Goal: Task Accomplishment & Management: Complete application form

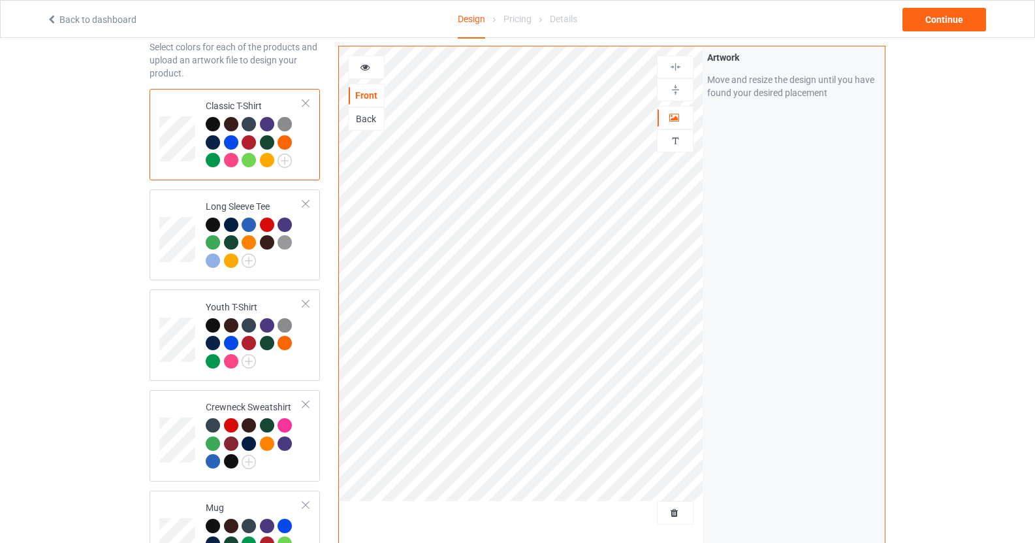
scroll to position [63, 0]
click at [667, 510] on span "Delete all designs" at bounding box center [645, 513] width 69 height 10
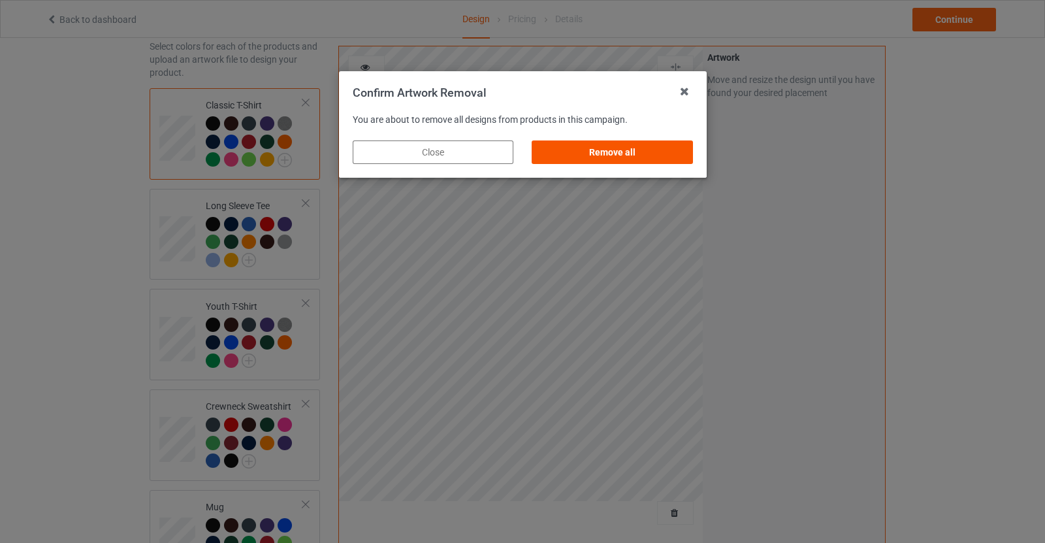
click at [615, 148] on div "Remove all" at bounding box center [612, 152] width 161 height 24
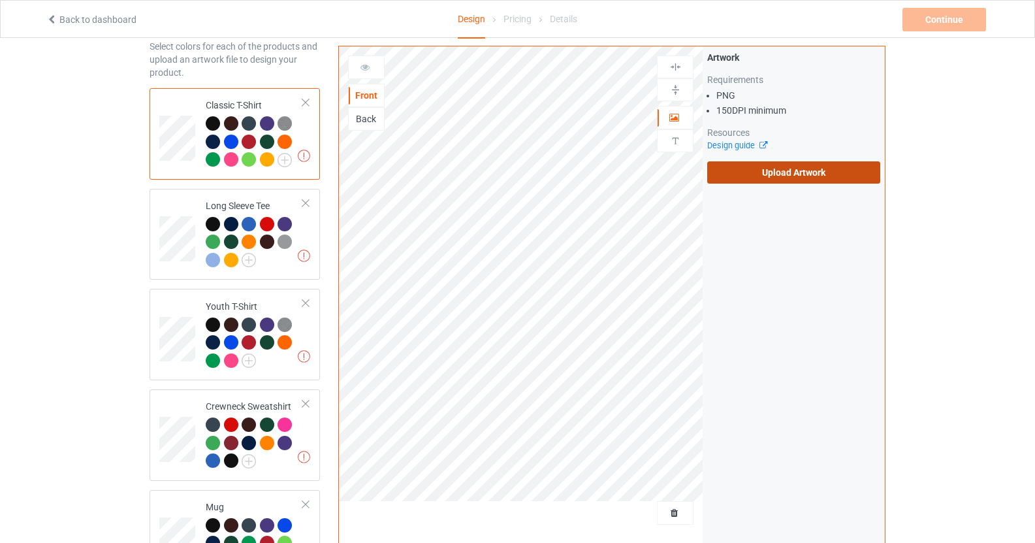
click at [788, 165] on label "Upload Artwork" at bounding box center [793, 172] width 173 height 22
click at [0, 0] on input "Upload Artwork" at bounding box center [0, 0] width 0 height 0
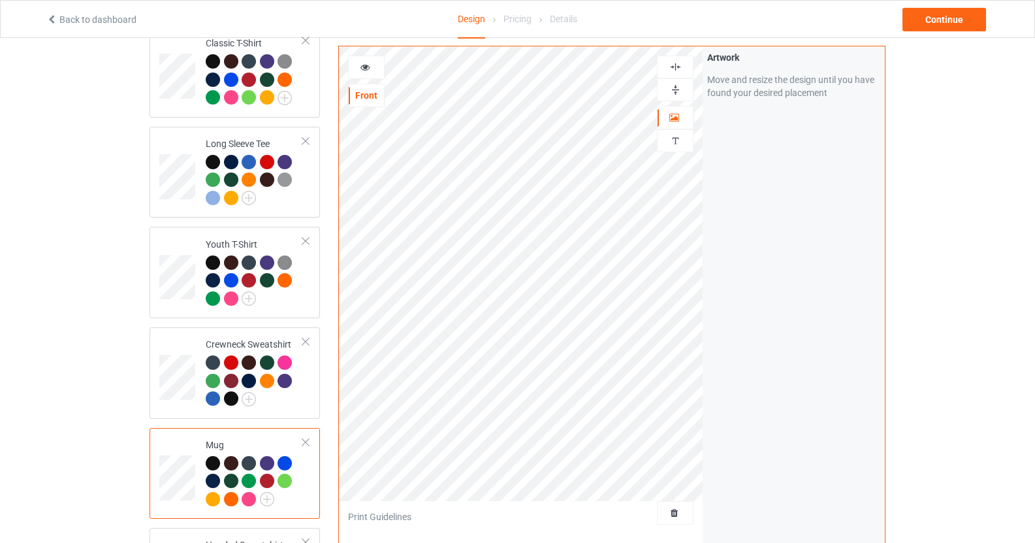
scroll to position [54, 0]
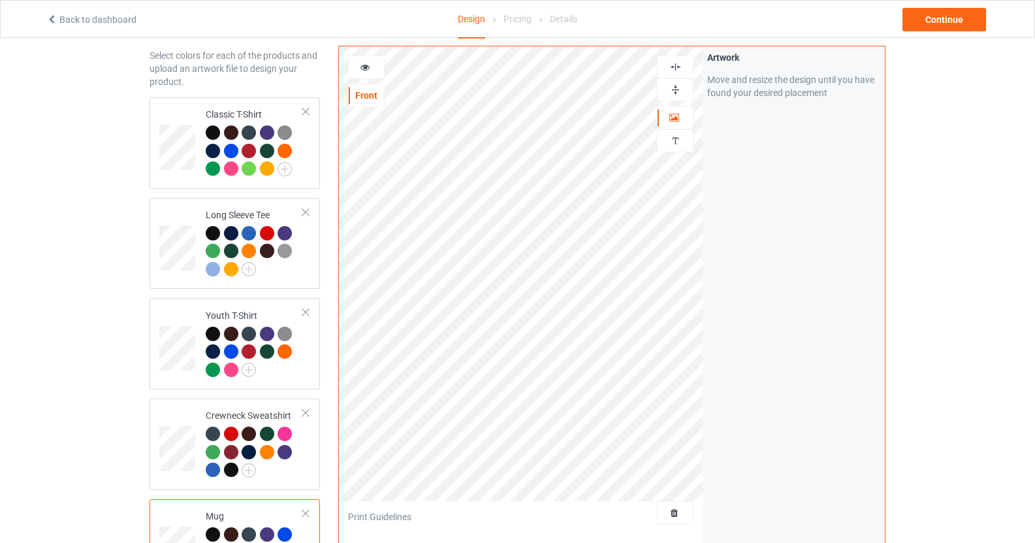
click at [365, 67] on icon at bounding box center [365, 65] width 11 height 9
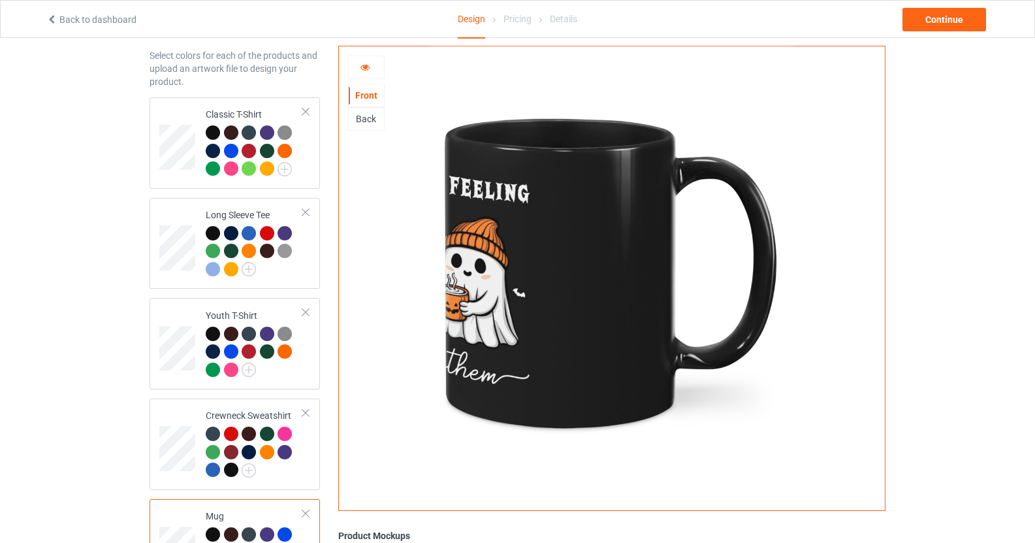
click at [373, 74] on div at bounding box center [366, 68] width 37 height 24
click at [376, 67] on div at bounding box center [366, 67] width 35 height 13
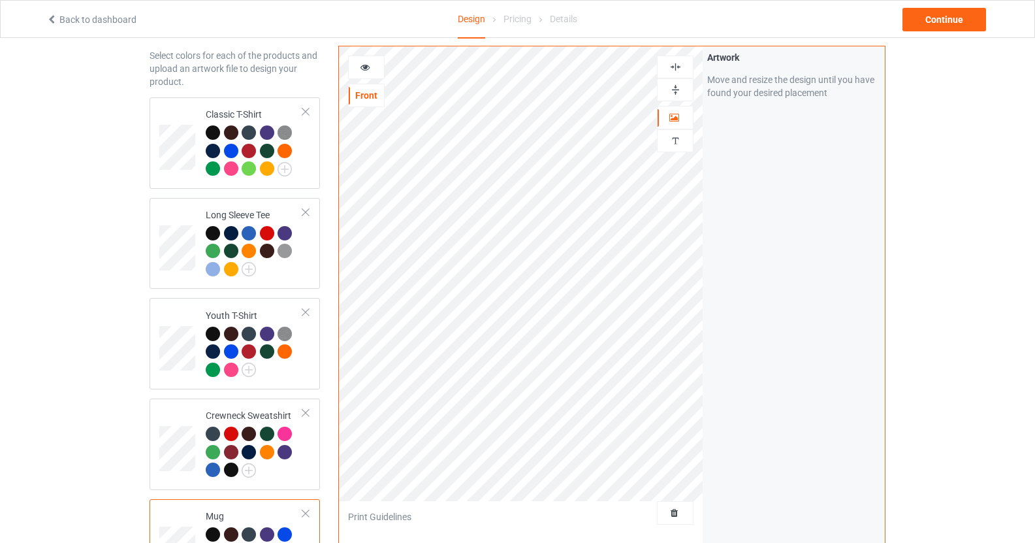
click at [374, 68] on div at bounding box center [366, 67] width 35 height 13
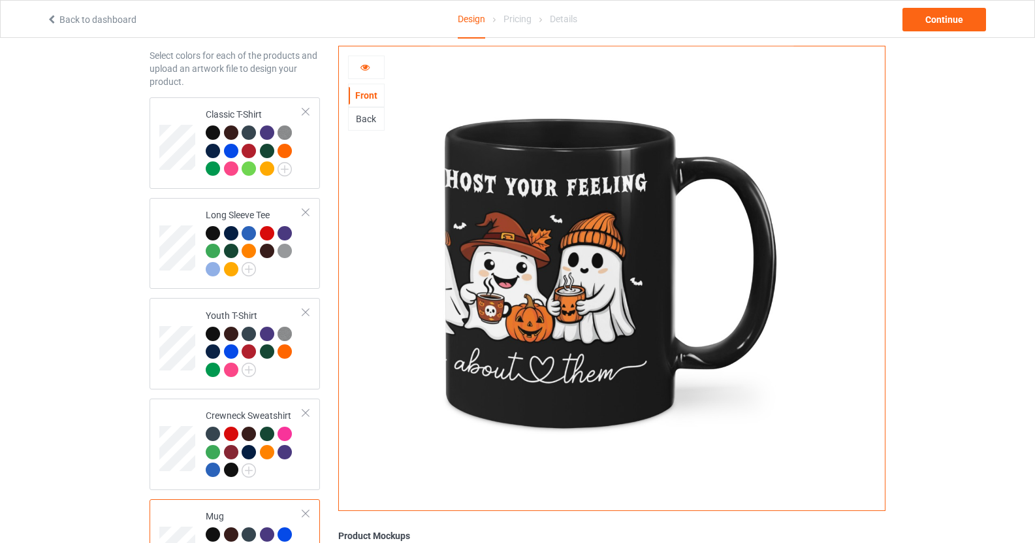
click at [367, 68] on icon at bounding box center [365, 65] width 11 height 9
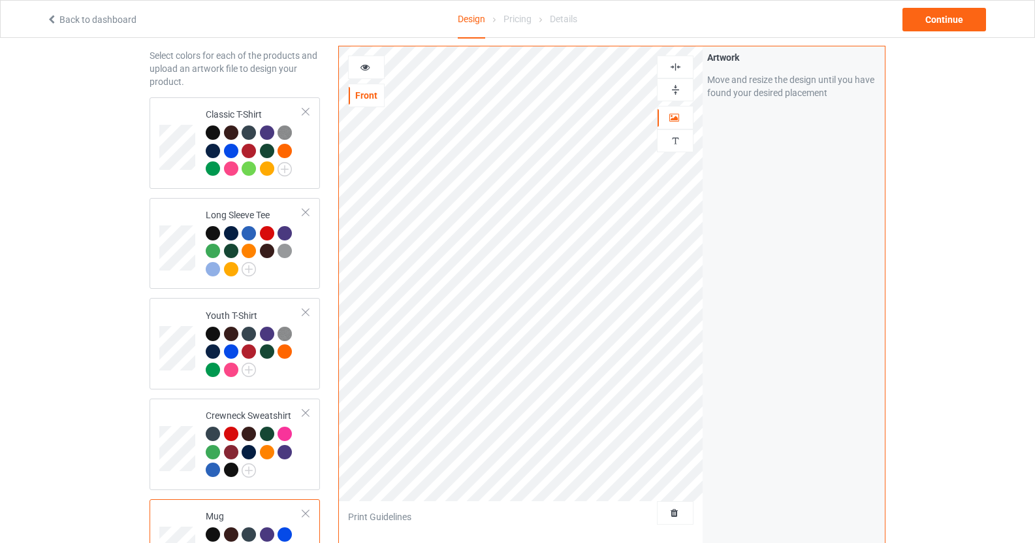
click at [677, 69] on img at bounding box center [676, 67] width 12 height 12
click at [675, 91] on img at bounding box center [676, 90] width 12 height 12
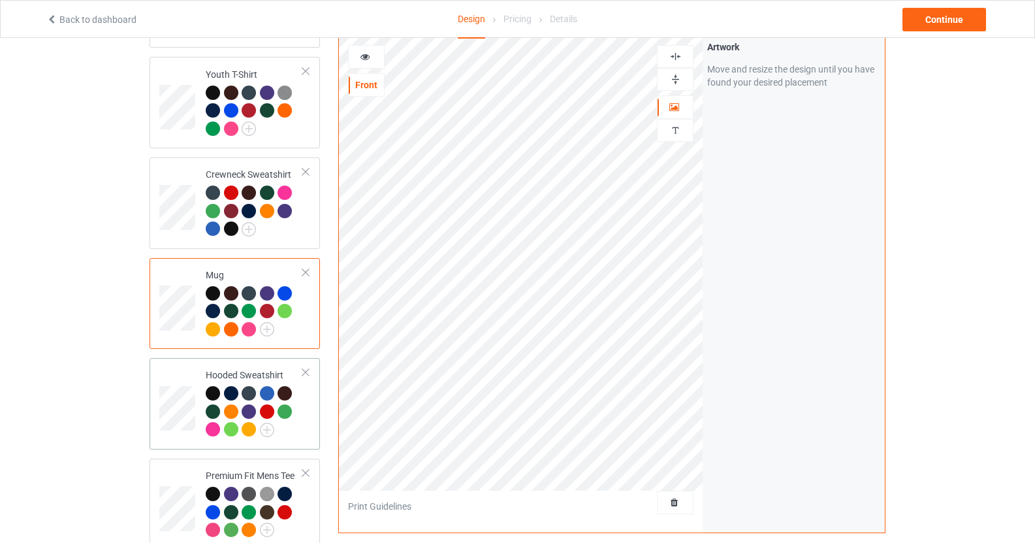
scroll to position [295, 0]
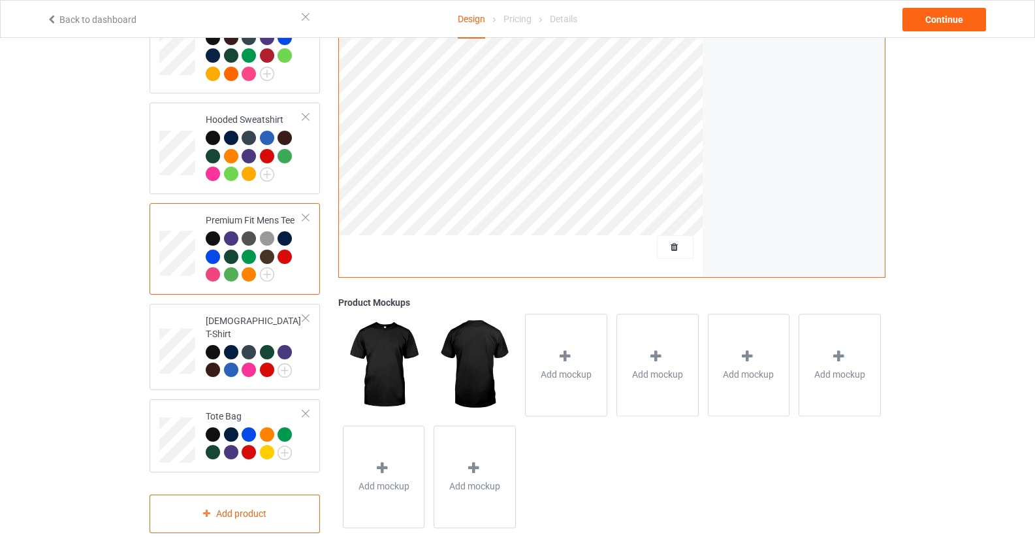
scroll to position [554, 0]
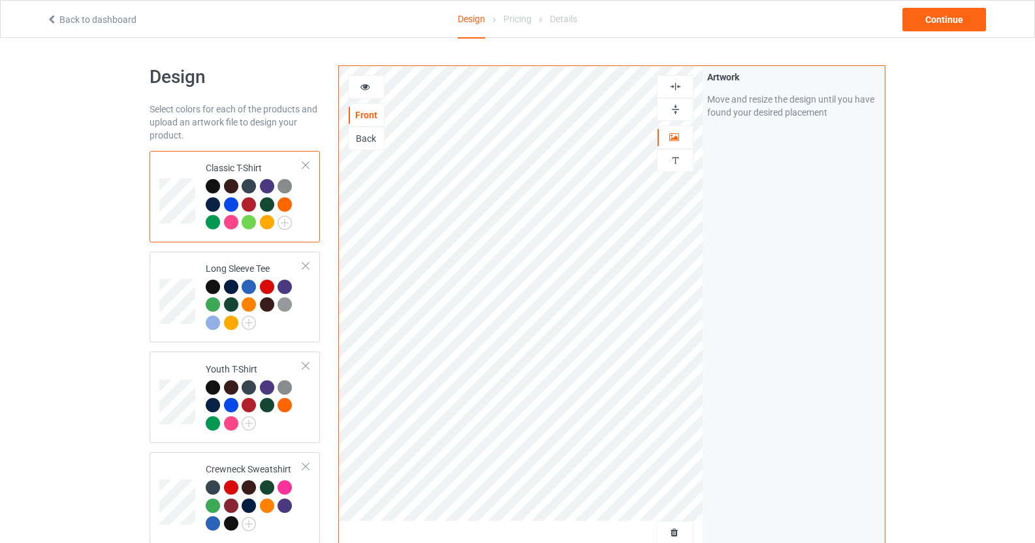
click at [685, 89] on div at bounding box center [675, 86] width 35 height 12
click at [679, 102] on div at bounding box center [675, 109] width 37 height 23
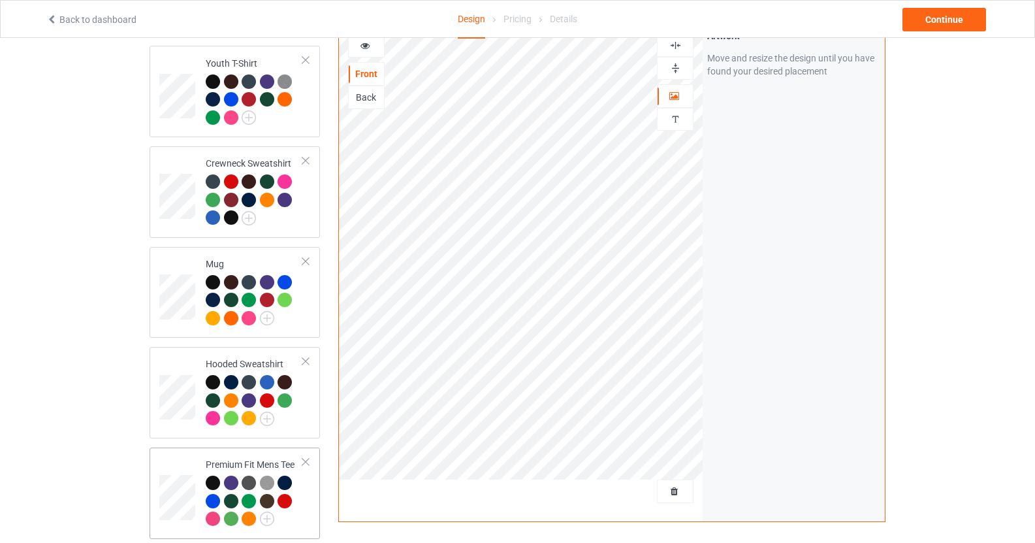
scroll to position [307, 0]
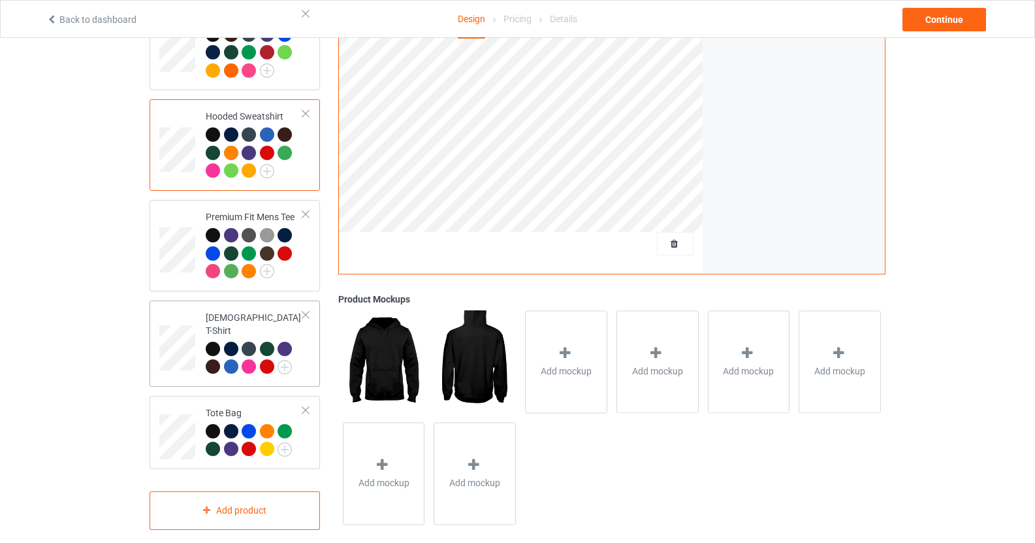
scroll to position [554, 0]
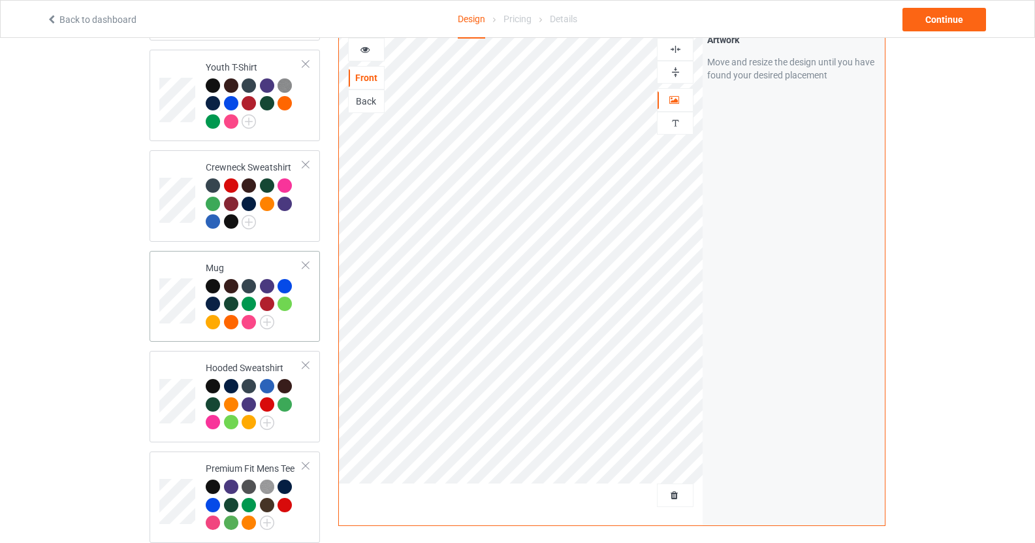
scroll to position [301, 0]
click at [933, 14] on div "Continue" at bounding box center [945, 20] width 84 height 24
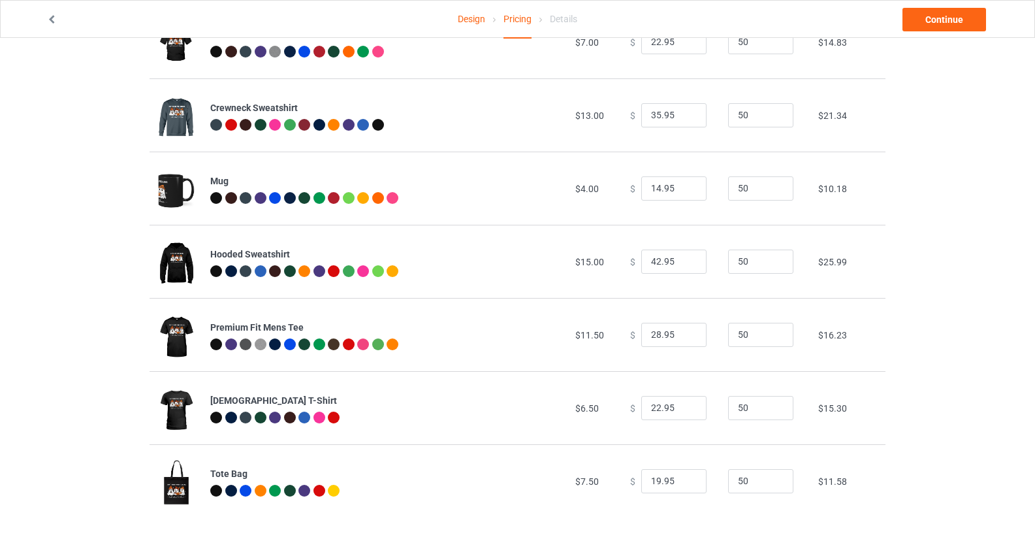
scroll to position [272, 0]
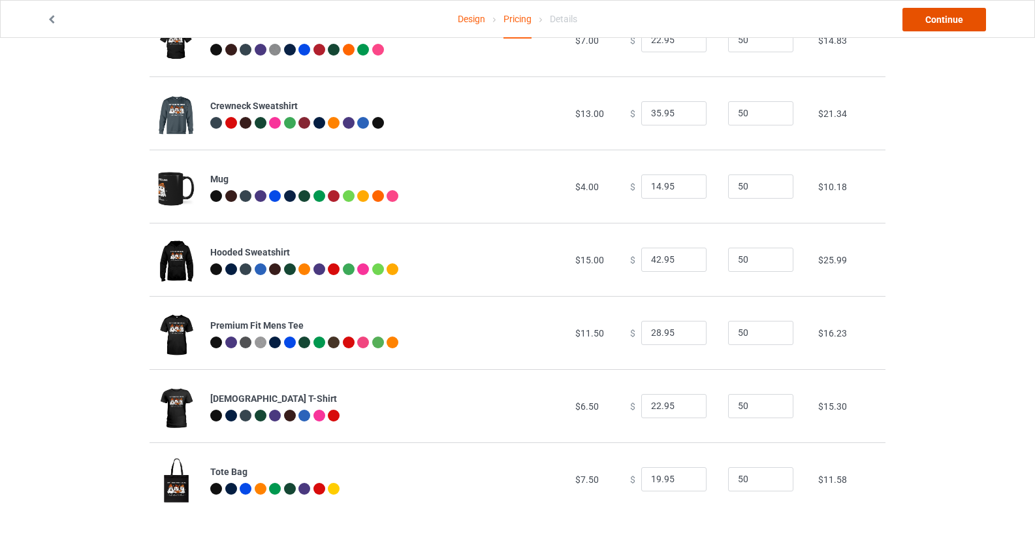
click at [937, 18] on link "Continue" at bounding box center [945, 20] width 84 height 24
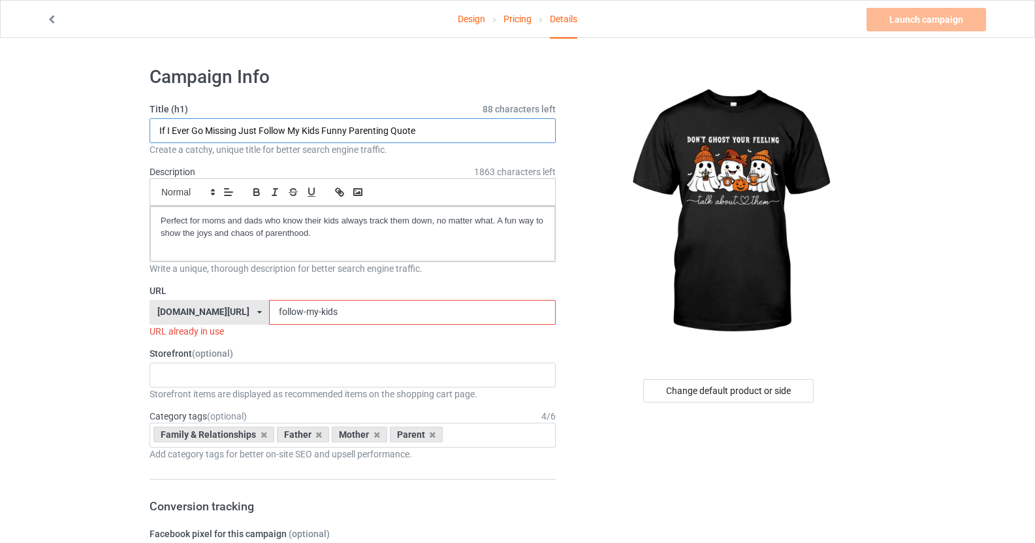
click at [291, 137] on input "If I Ever Go Missing Just Follow My Kids Funny Parenting Quote" at bounding box center [353, 130] width 406 height 25
type input "Don't Ghost Your Feeling"
drag, startPoint x: 361, startPoint y: 315, endPoint x: 164, endPoint y: 297, distance: 198.1
click at [164, 297] on div "URL [DOMAIN_NAME][URL] [DOMAIN_NAME]/ [DOMAIN_NAME][URL] [DOMAIN_NAME][URL] [DO…" at bounding box center [353, 311] width 406 height 54
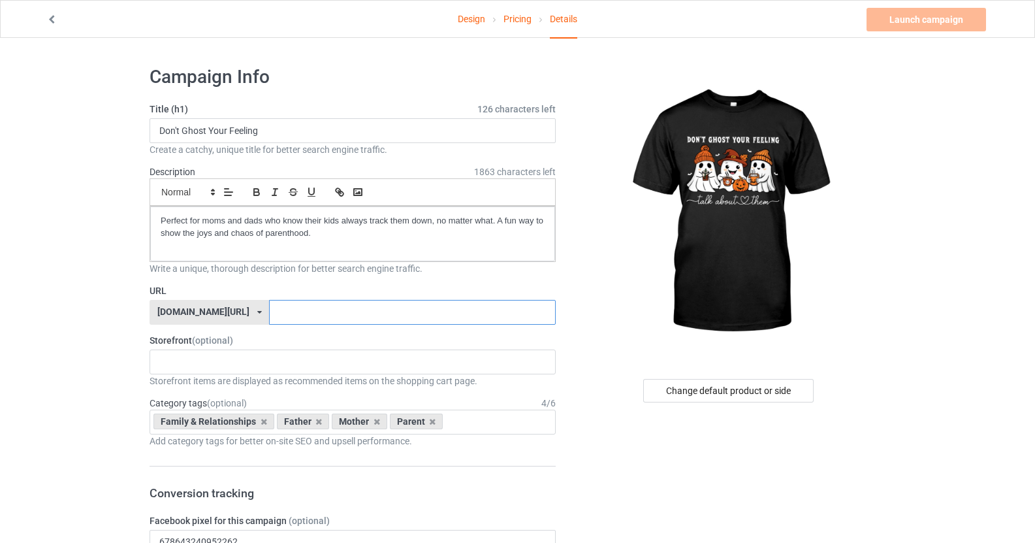
type input "y"
type input "your-feeling"
click at [261, 420] on icon at bounding box center [264, 421] width 7 height 8
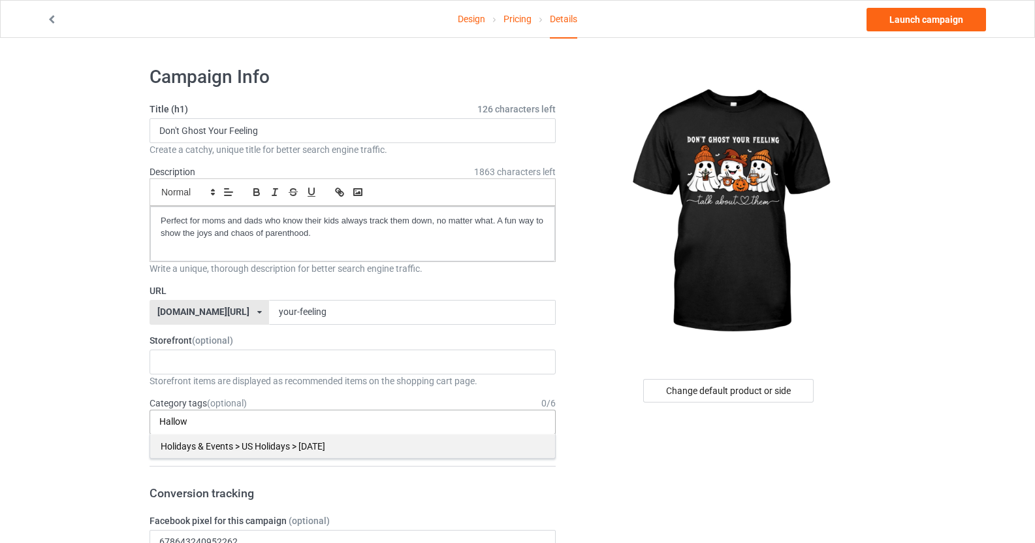
type input "Hallow"
click at [306, 451] on div "Holidays & Events > US Holidays > [DATE]" at bounding box center [352, 446] width 405 height 24
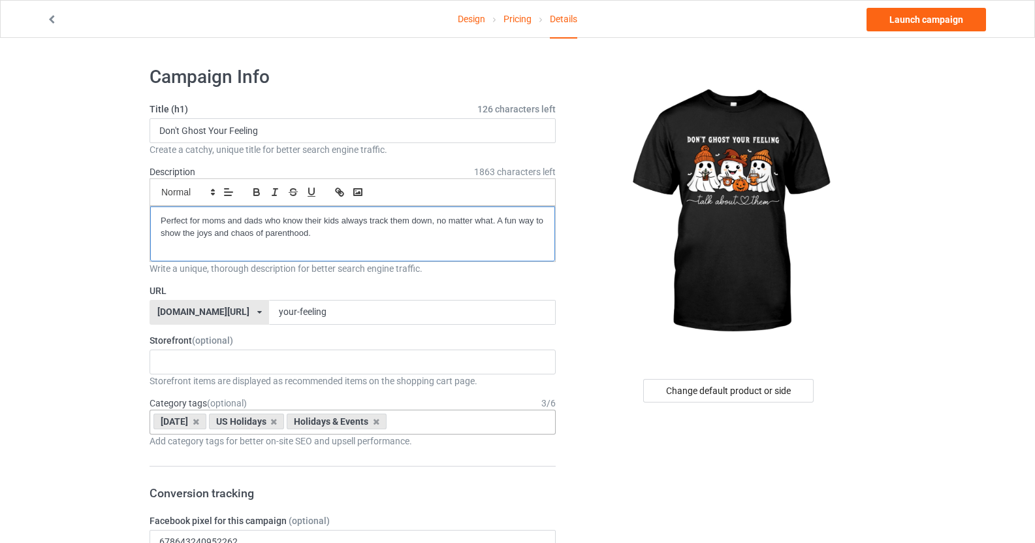
click at [339, 244] on div "Perfect for moms and dads who know their kids always track them down, no matter…" at bounding box center [352, 233] width 405 height 55
click at [453, 424] on div "[DATE] US Holidays Holidays & Events Age > [DEMOGRAPHIC_DATA] > 1 Age > [DEMOGR…" at bounding box center [353, 422] width 406 height 25
drag, startPoint x: 337, startPoint y: 308, endPoint x: 267, endPoint y: 304, distance: 70.0
click at [269, 304] on input "your-feeling" at bounding box center [412, 312] width 286 height 25
click at [448, 421] on div "[DATE] US Holidays Holidays & Events mental Awareness & Beliefs > Environmental…" at bounding box center [353, 422] width 406 height 25
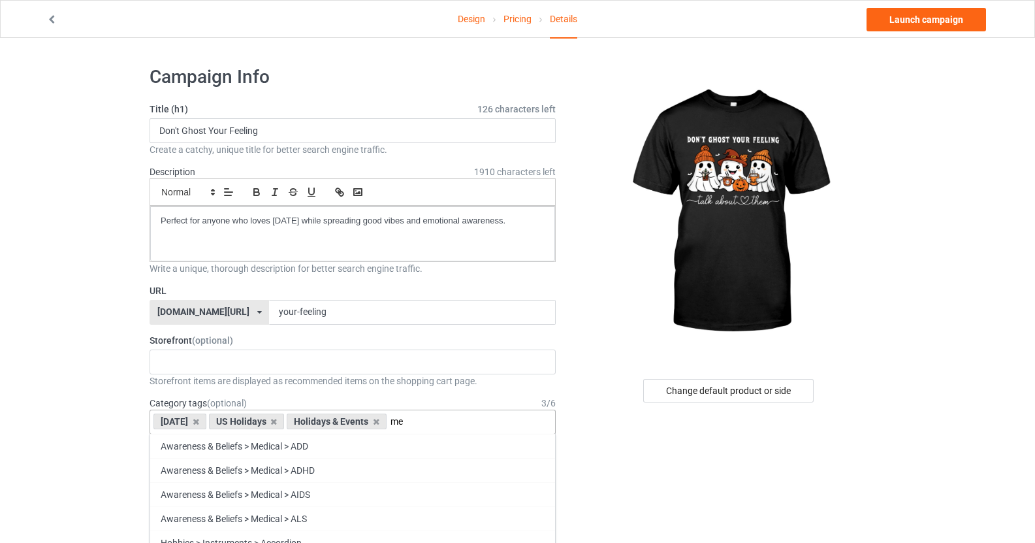
type input "m"
type input "S"
click at [452, 415] on div "[DATE] US Holidays Holidays & Events mother Family & Relationships > Parent > G…" at bounding box center [353, 422] width 406 height 25
type input "m"
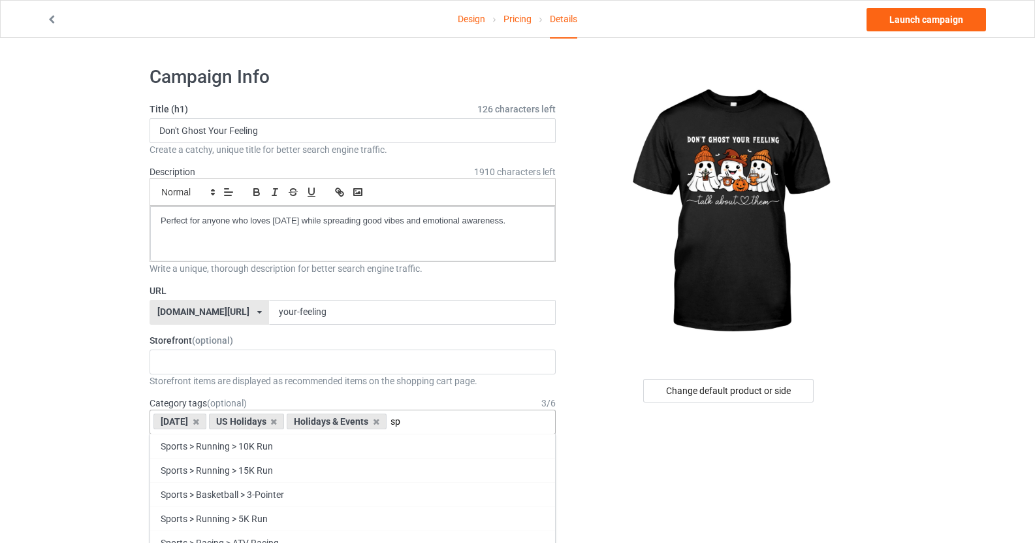
type input "s"
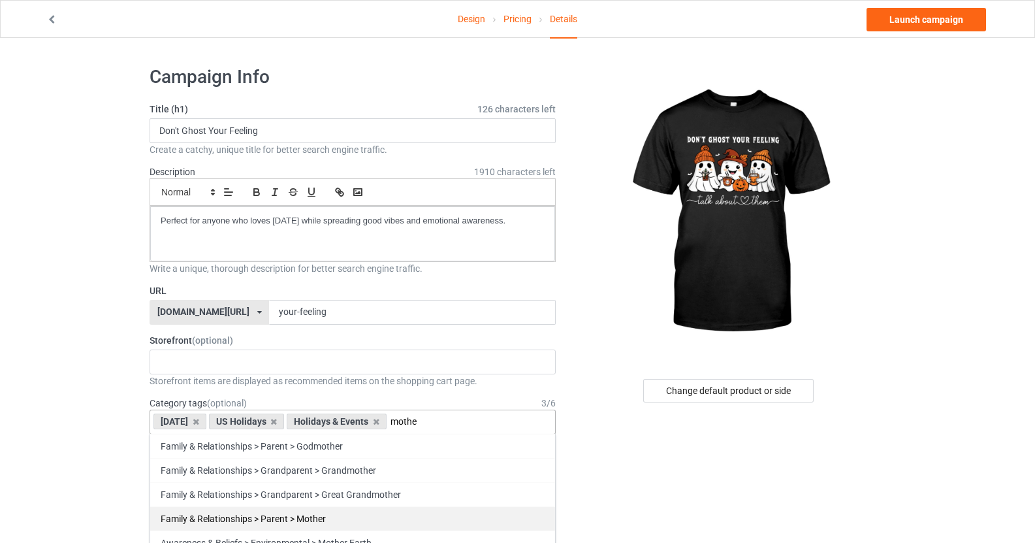
type input "mothe"
click at [317, 518] on div "Family & Relationships > Parent > Mother" at bounding box center [352, 518] width 405 height 24
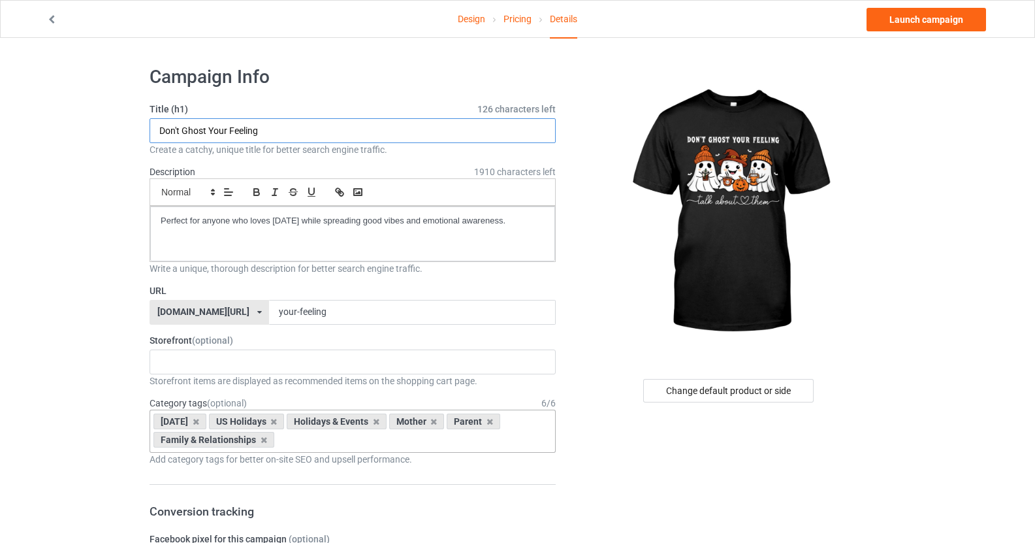
click at [361, 131] on input "Don't Ghost Your Feeling" at bounding box center [353, 130] width 406 height 25
click at [355, 310] on input "your-feeling" at bounding box center [412, 312] width 286 height 25
click at [964, 18] on link "Launch campaign" at bounding box center [927, 20] width 120 height 24
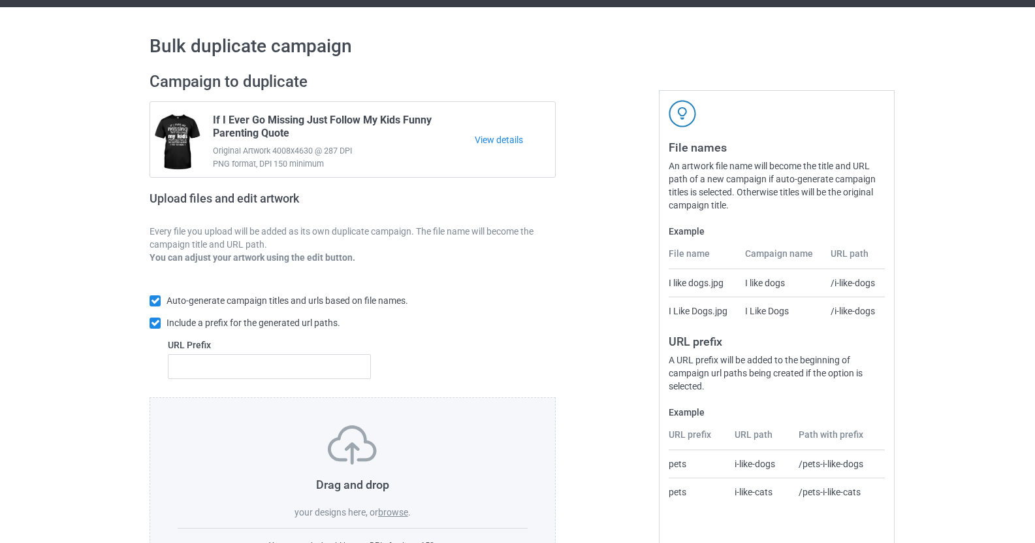
scroll to position [93, 0]
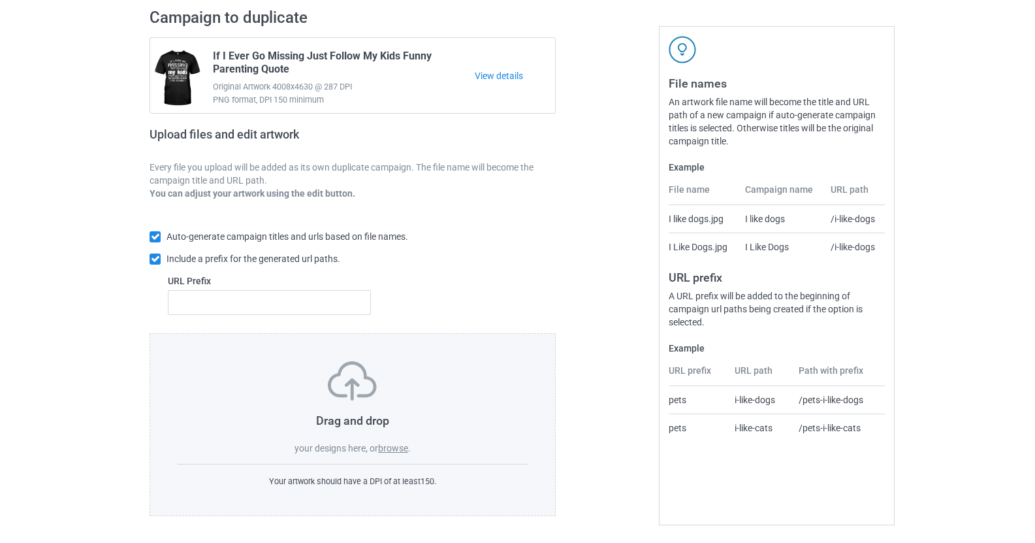
click at [391, 447] on label "browse" at bounding box center [393, 448] width 30 height 10
click at [0, 0] on input "browse" at bounding box center [0, 0] width 0 height 0
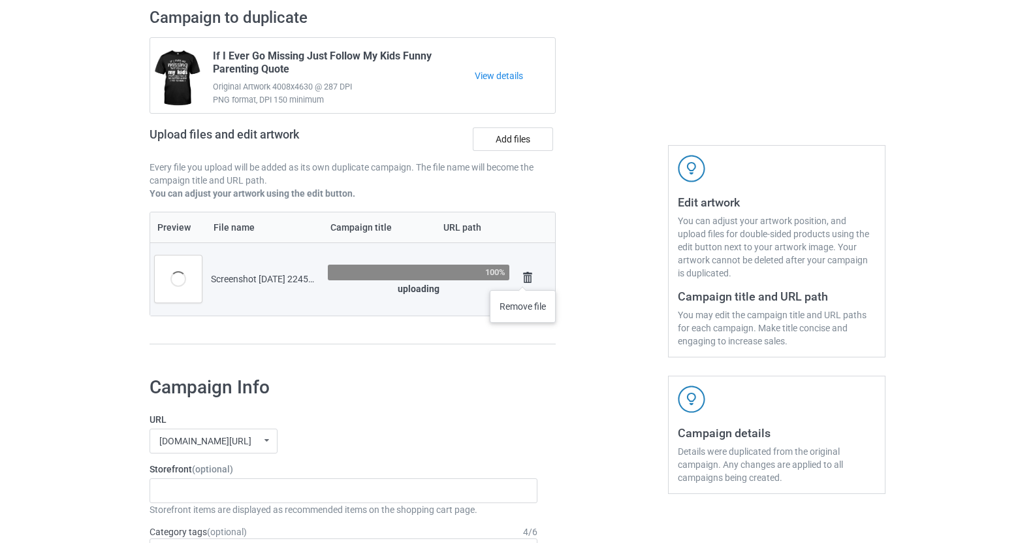
click at [523, 277] on img at bounding box center [528, 277] width 18 height 18
